Goal: Task Accomplishment & Management: Use online tool/utility

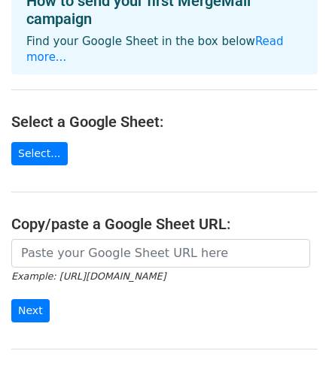
scroll to position [117, 0]
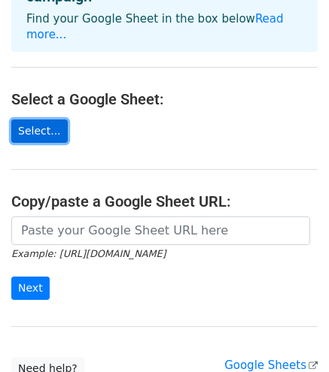
click at [31, 120] on link "Select..." at bounding box center [39, 131] width 56 height 23
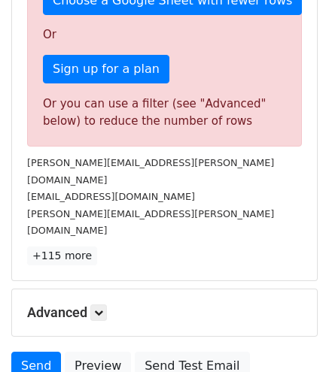
scroll to position [482, 0]
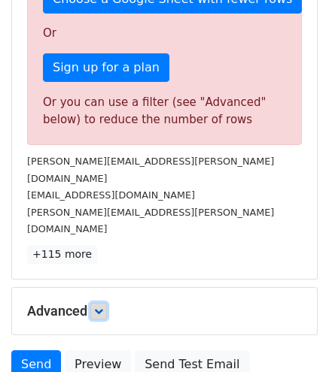
click at [101, 307] on icon at bounding box center [98, 311] width 9 height 9
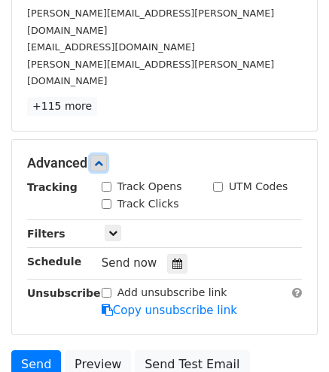
scroll to position [631, 0]
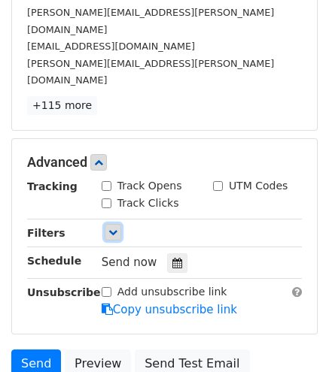
click at [115, 228] on icon at bounding box center [112, 232] width 9 height 9
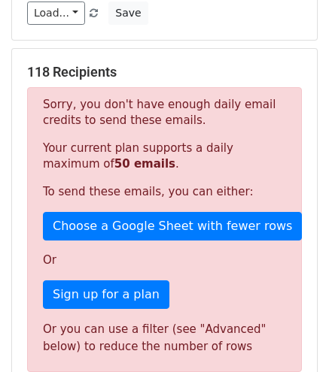
scroll to position [207, 0]
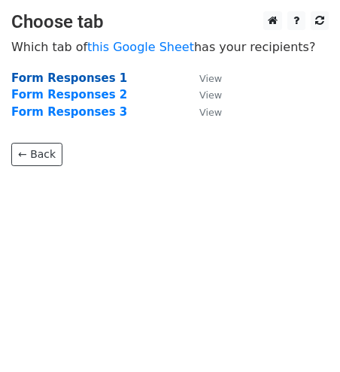
click at [86, 80] on strong "Form Responses 1" at bounding box center [69, 78] width 116 height 14
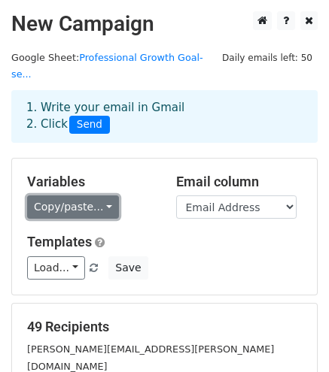
click at [102, 196] on link "Copy/paste..." at bounding box center [73, 207] width 92 height 23
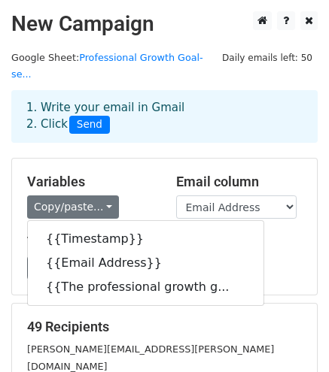
click at [146, 175] on div "Variables Copy/paste... {{Timestamp}} {{Email Address}} {{The professional grow…" at bounding box center [90, 197] width 149 height 46
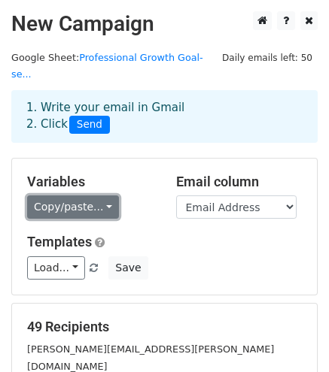
click at [101, 196] on link "Copy/paste..." at bounding box center [73, 207] width 92 height 23
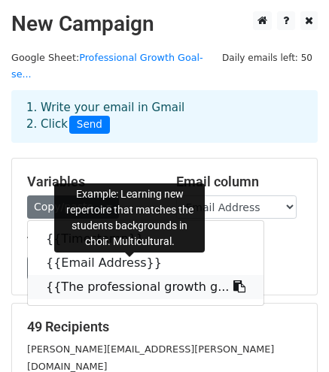
click at [101, 275] on link "{{The professional growth g..." at bounding box center [145, 287] width 235 height 24
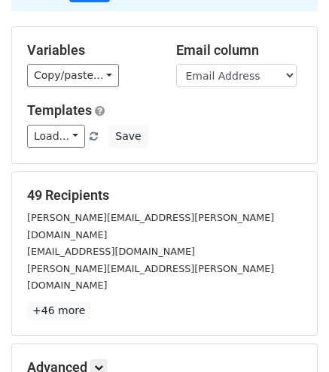
scroll to position [269, 0]
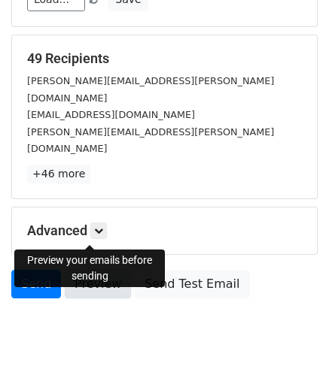
click at [93, 270] on link "Preview" at bounding box center [98, 284] width 66 height 29
click at [96, 270] on link "Preview" at bounding box center [98, 284] width 66 height 29
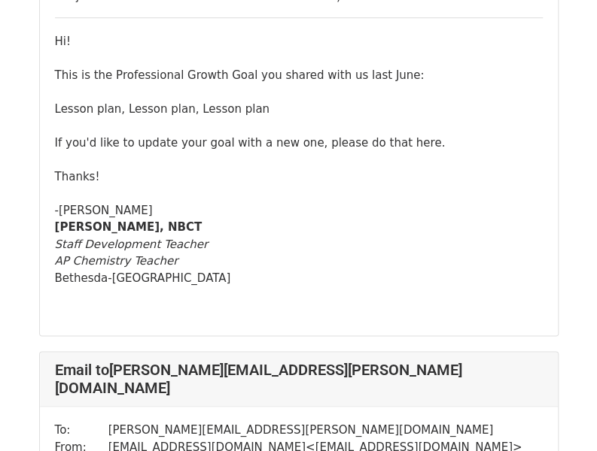
scroll to position [2140, 0]
